Goal: Information Seeking & Learning: Learn about a topic

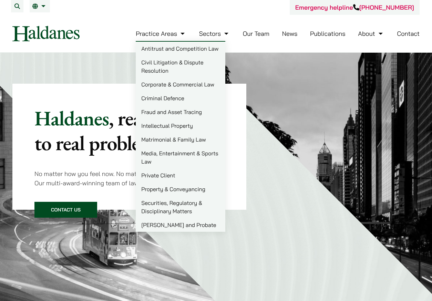
click at [182, 34] on link "Practice Areas" at bounding box center [161, 34] width 51 height 8
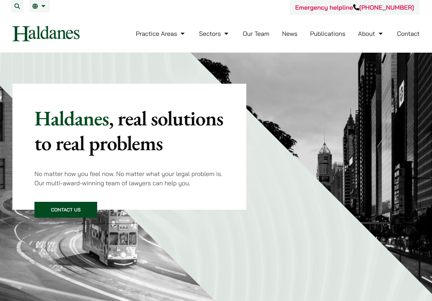
click at [258, 34] on link "Our Team" at bounding box center [256, 34] width 27 height 8
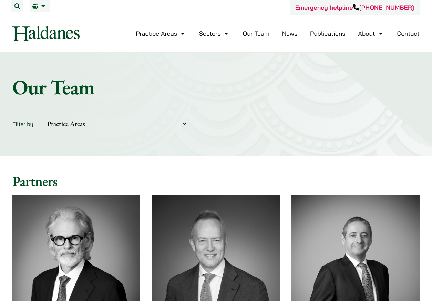
click at [185, 124] on select "Practice Areas Antitrust and Competition Civil Litigation & Dispute Resolution …" at bounding box center [111, 123] width 153 height 21
select select "criminal-defence"
click at [35, 113] on select "Practice Areas Antitrust and Competition Civil Litigation & Dispute Resolution …" at bounding box center [111, 123] width 153 height 21
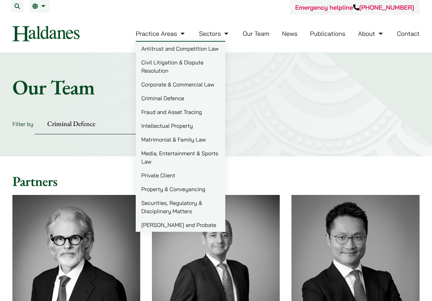
click at [182, 34] on link "Practice Areas" at bounding box center [161, 34] width 51 height 8
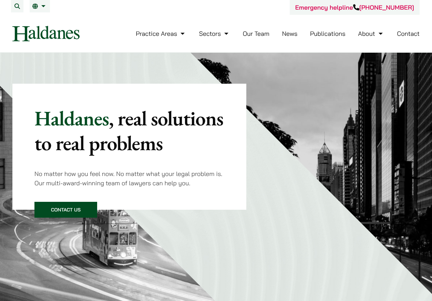
scroll to position [388, 0]
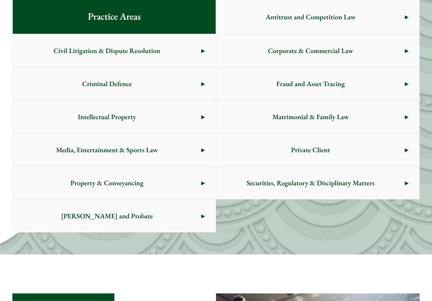
click at [203, 149] on link "Media, Entertainment & Sports Law" at bounding box center [114, 150] width 203 height 32
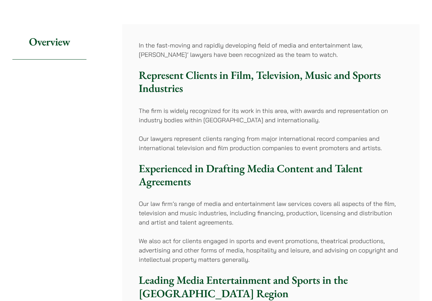
scroll to position [69, 0]
